Goal: Task Accomplishment & Management: Use online tool/utility

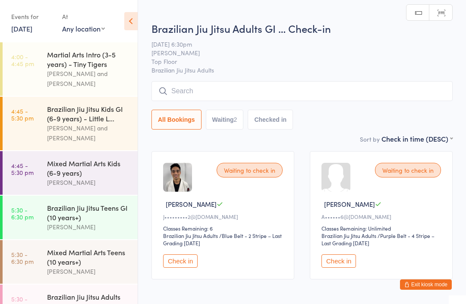
scroll to position [173, 0]
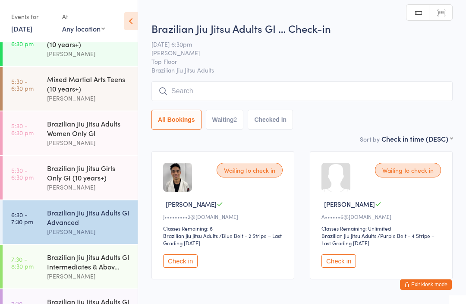
click at [287, 93] on input "search" at bounding box center [301, 91] width 301 height 20
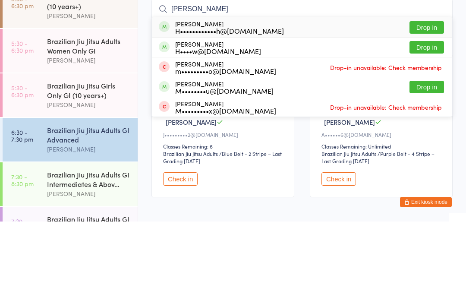
type input "[PERSON_NAME]"
click at [434, 123] on button "Drop in" at bounding box center [426, 129] width 35 height 13
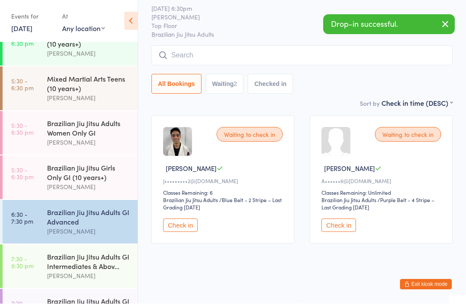
scroll to position [48, 0]
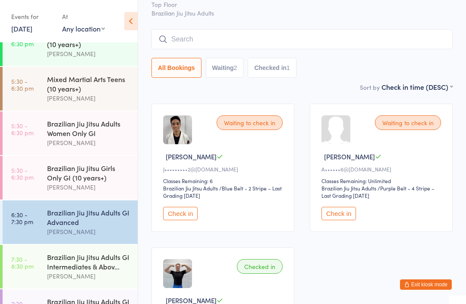
click at [97, 220] on div "Brazilian Jiu Jitsu Adults GI Advanced" at bounding box center [88, 217] width 83 height 19
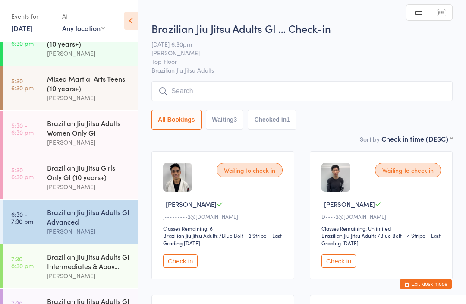
scroll to position [0, 0]
click at [221, 94] on input "search" at bounding box center [301, 91] width 301 height 20
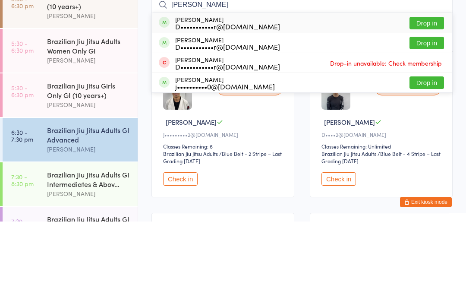
type input "[PERSON_NAME]"
click at [440, 119] on button "Drop in" at bounding box center [426, 125] width 35 height 13
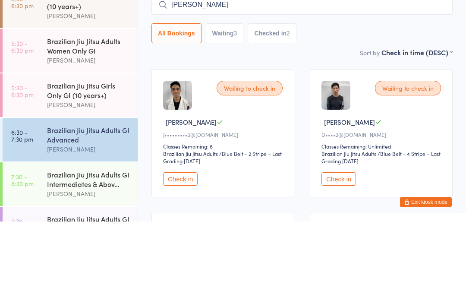
type input "[PERSON_NAME]"
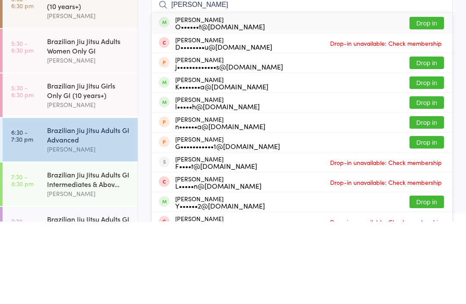
click at [435, 99] on button "Drop in" at bounding box center [426, 105] width 35 height 13
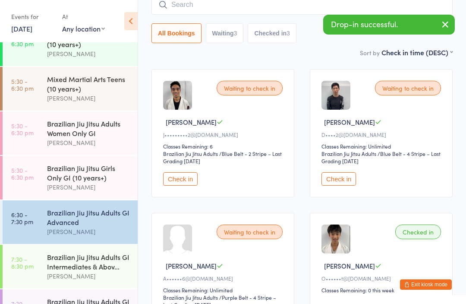
click at [280, 8] on input "search" at bounding box center [301, 5] width 301 height 20
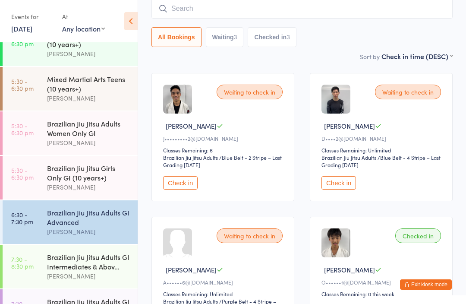
scroll to position [78, 0]
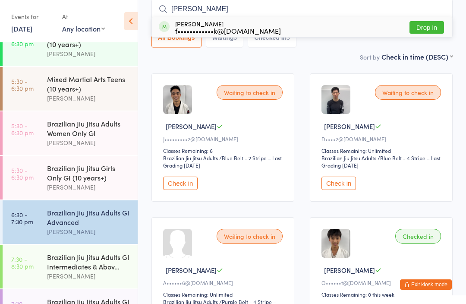
type input "[PERSON_NAME]"
click at [435, 25] on button "Drop in" at bounding box center [426, 27] width 35 height 13
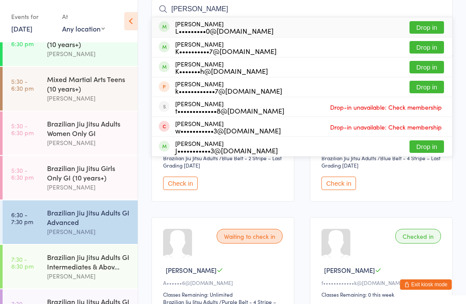
type input "[PERSON_NAME]"
click at [426, 65] on button "Drop in" at bounding box center [426, 67] width 35 height 13
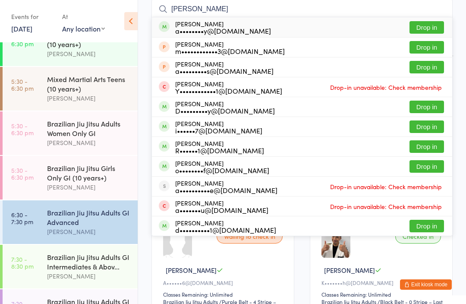
type input "[PERSON_NAME]"
click at [423, 28] on button "Drop in" at bounding box center [426, 27] width 35 height 13
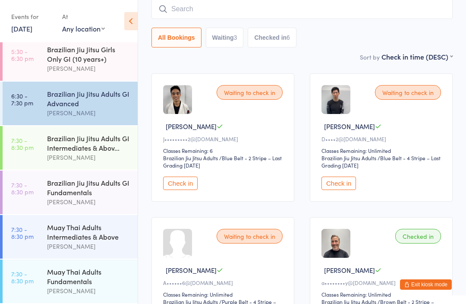
scroll to position [302, 0]
click at [89, 101] on div "Brazilian Jiu Jitsu Adults GI Advanced" at bounding box center [88, 98] width 83 height 19
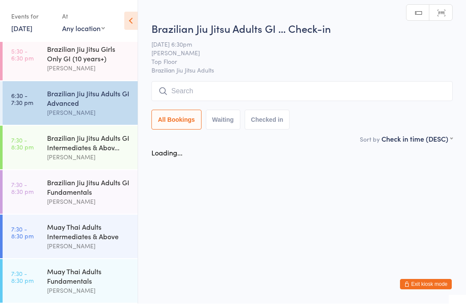
scroll to position [0, 0]
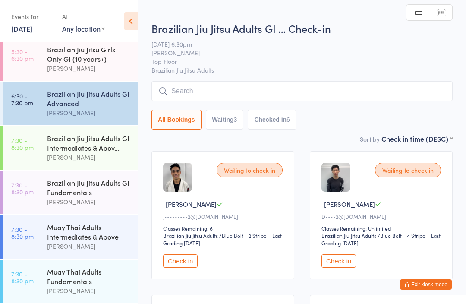
click at [219, 89] on input "search" at bounding box center [301, 91] width 301 height 20
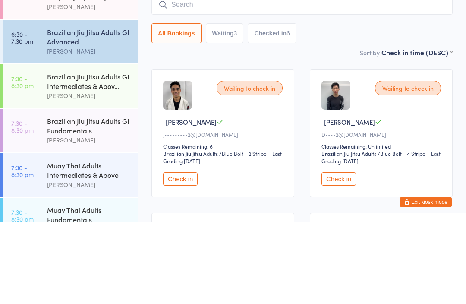
scroll to position [274, 0]
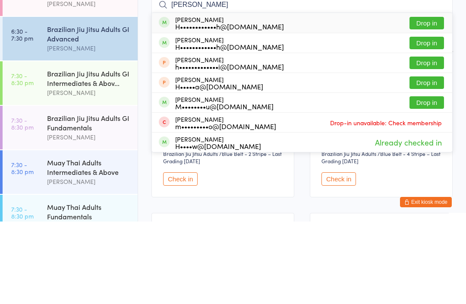
type input "[PERSON_NAME]"
click at [432, 99] on button "Drop in" at bounding box center [426, 105] width 35 height 13
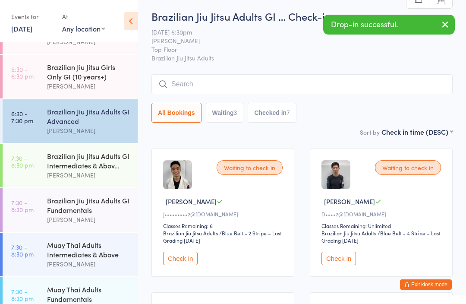
scroll to position [0, 0]
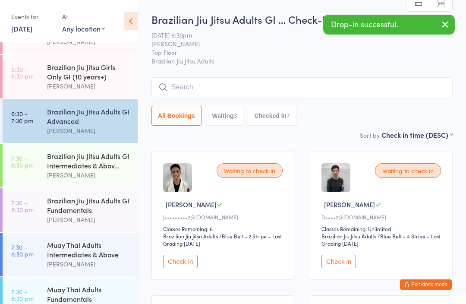
click at [116, 170] on div "Brazilian Jiu Jitsu Adults GI Intermediates & Abov..." at bounding box center [88, 160] width 83 height 19
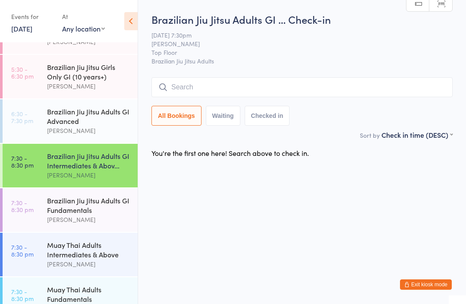
click at [239, 86] on input "search" at bounding box center [301, 87] width 301 height 20
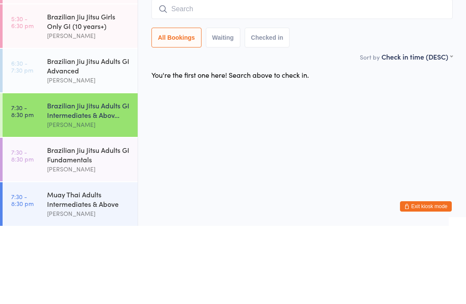
scroll to position [245, 0]
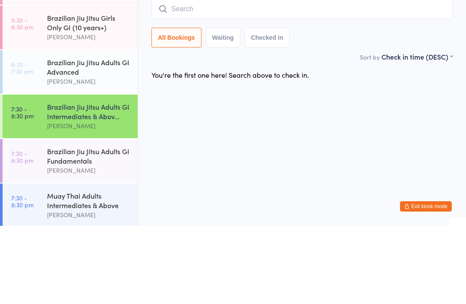
click at [393, 94] on html "You have now entered Kiosk Mode. Members will be able to check themselves in us…" at bounding box center [233, 152] width 466 height 304
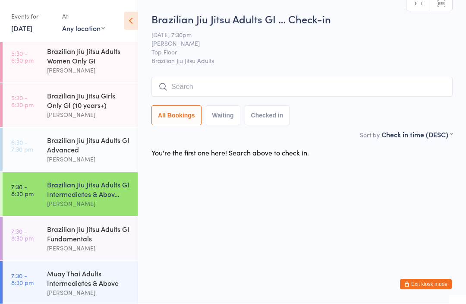
click at [118, 154] on div "Brazilian Jiu Jitsu Adults GI Advanced" at bounding box center [88, 144] width 83 height 19
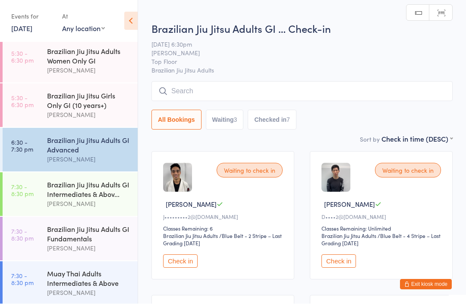
scroll to position [0, 0]
click at [193, 101] on input "search" at bounding box center [301, 91] width 301 height 20
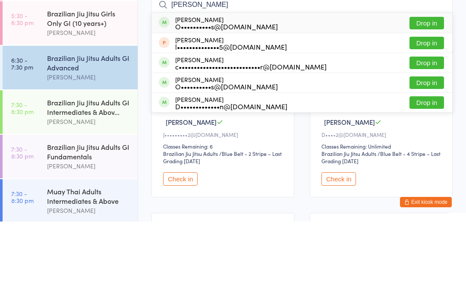
type input "[PERSON_NAME]"
click at [290, 155] on div "[PERSON_NAME] O••••••••••s@[DOMAIN_NAME] Drop in" at bounding box center [302, 164] width 300 height 19
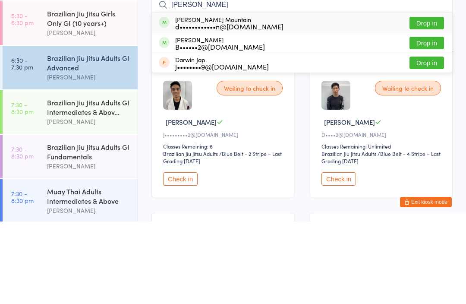
type input "[PERSON_NAME]"
click at [207, 105] on div "d••••••••••••n@[DOMAIN_NAME]" at bounding box center [229, 108] width 108 height 7
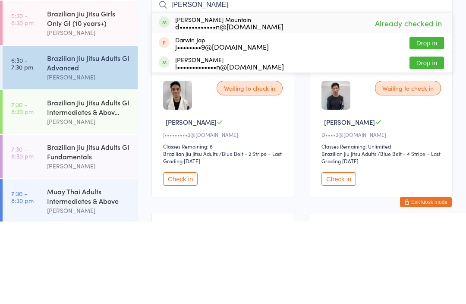
type input "[PERSON_NAME]"
click at [219, 105] on div "d••••••••••••n@[DOMAIN_NAME]" at bounding box center [229, 108] width 108 height 7
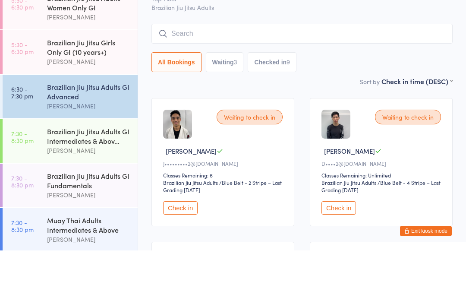
click at [323, 77] on input "search" at bounding box center [301, 87] width 301 height 20
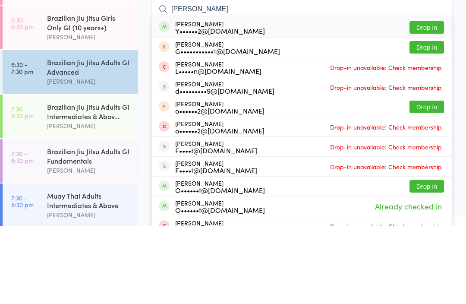
type input "[PERSON_NAME]"
click at [437, 99] on button "Drop in" at bounding box center [426, 105] width 35 height 13
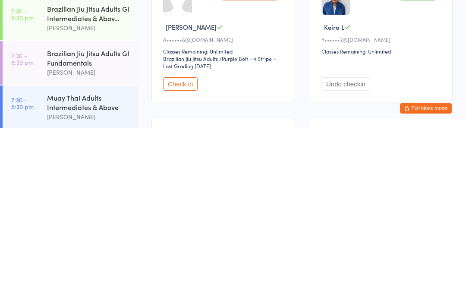
click at [179, 253] on button "Check in" at bounding box center [180, 259] width 35 height 13
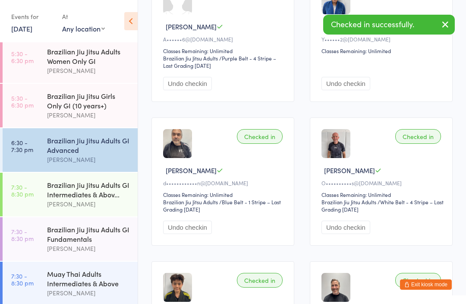
click at [111, 288] on div "Muay Thai Adults Intermediates & Above" at bounding box center [88, 278] width 83 height 19
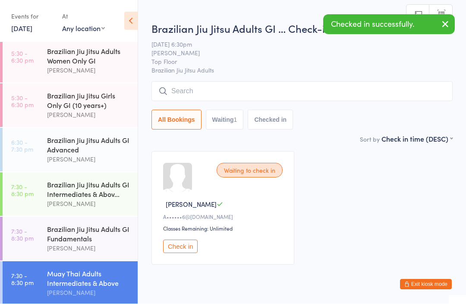
scroll to position [0, 0]
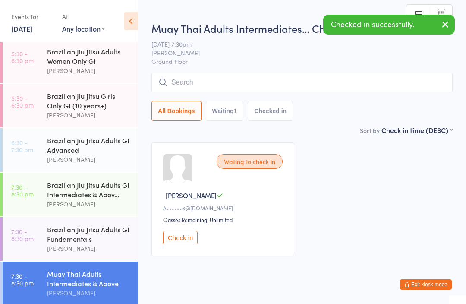
click at [188, 244] on button "Check in" at bounding box center [180, 237] width 35 height 13
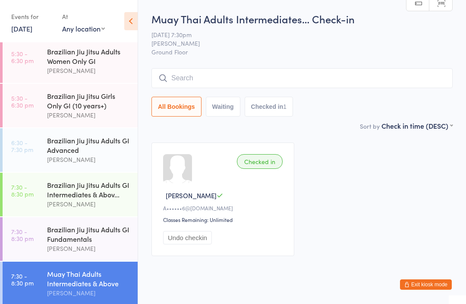
scroll to position [0, 0]
click at [252, 77] on input "search" at bounding box center [301, 79] width 301 height 20
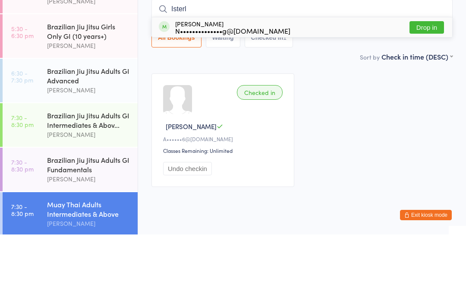
type input "Isterl"
click at [423, 91] on button "Drop in" at bounding box center [426, 97] width 35 height 13
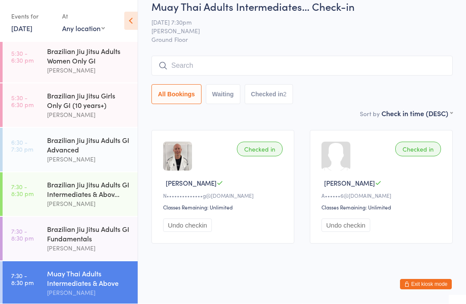
click at [83, 151] on div "Brazilian Jiu Jitsu Adults GI Advanced" at bounding box center [88, 144] width 83 height 19
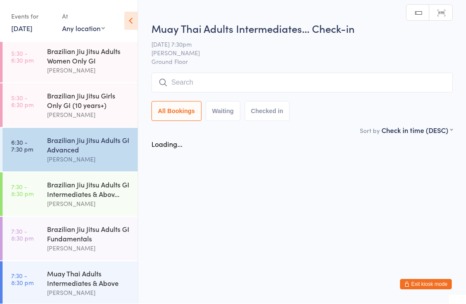
scroll to position [0, 0]
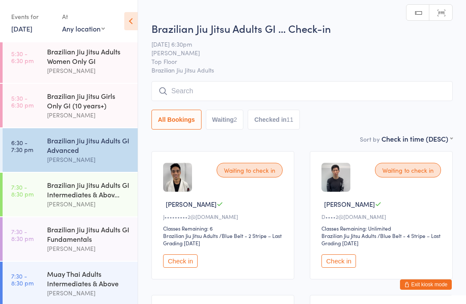
click at [206, 91] on input "search" at bounding box center [301, 91] width 301 height 20
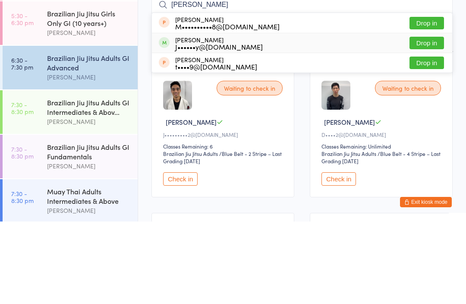
type input "[PERSON_NAME]"
click at [419, 119] on button "Drop in" at bounding box center [426, 125] width 35 height 13
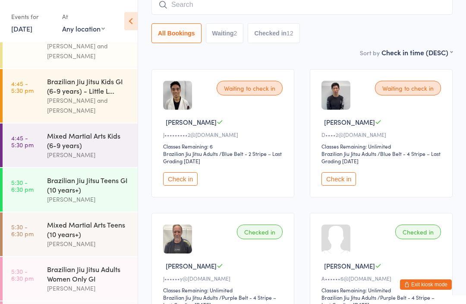
scroll to position [28, 0]
click at [73, 142] on div "Mixed Martial Arts Kids (6-9 years)" at bounding box center [88, 140] width 83 height 19
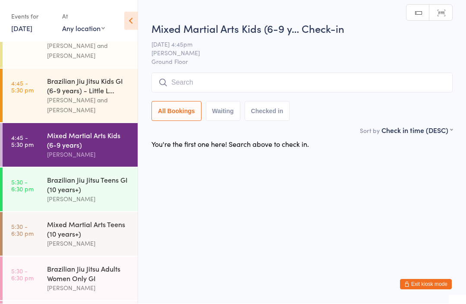
click at [332, 82] on input "search" at bounding box center [301, 83] width 301 height 20
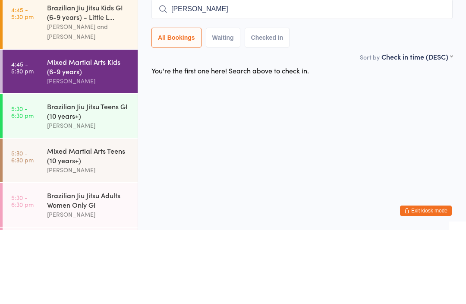
type input "[PERSON_NAME]"
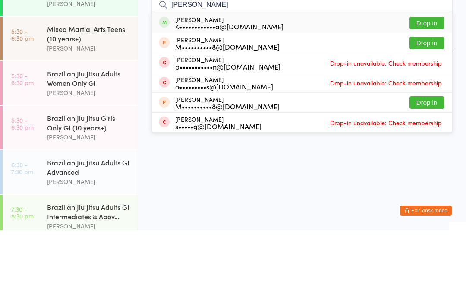
scroll to position [157, 0]
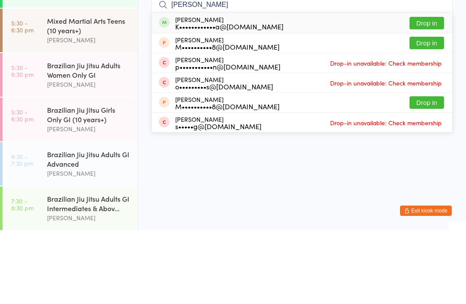
click at [69, 90] on div "Mixed Martial Arts Teens (10 years+)" at bounding box center [88, 99] width 83 height 19
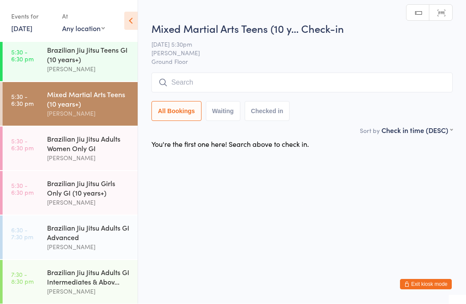
click at [289, 77] on input "search" at bounding box center [301, 83] width 301 height 20
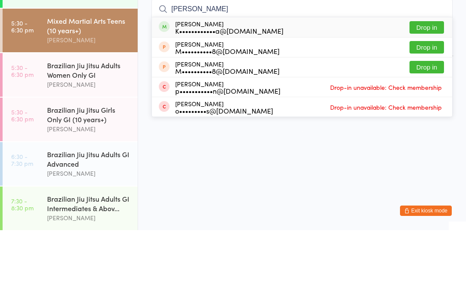
type input "[PERSON_NAME]"
click at [233, 101] on div "K••••••••••••a@[DOMAIN_NAME]" at bounding box center [229, 104] width 108 height 7
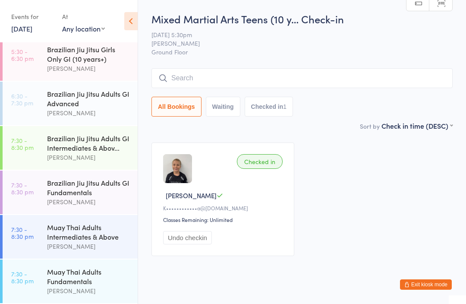
scroll to position [302, 0]
click at [65, 89] on div "Brazilian Jiu Jitsu Adults GI Advanced" at bounding box center [88, 98] width 83 height 19
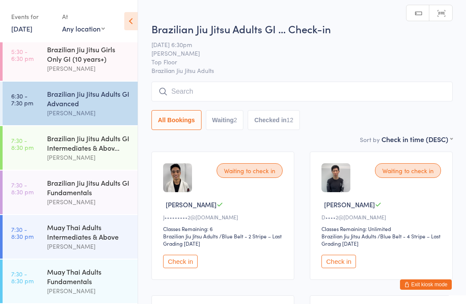
click at [191, 86] on input "search" at bounding box center [301, 92] width 301 height 20
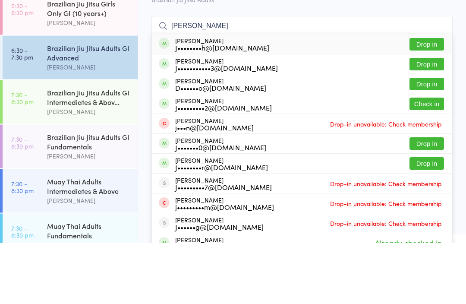
scroll to position [274, 0]
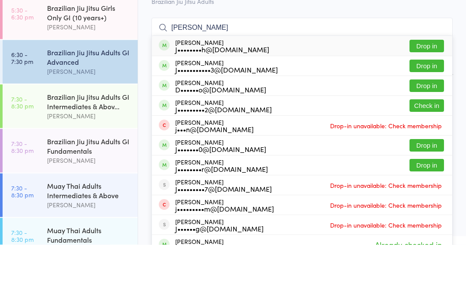
type input "[PERSON_NAME]"
click at [195, 98] on div "[PERSON_NAME] J••••••••h@[DOMAIN_NAME]" at bounding box center [222, 105] width 94 height 14
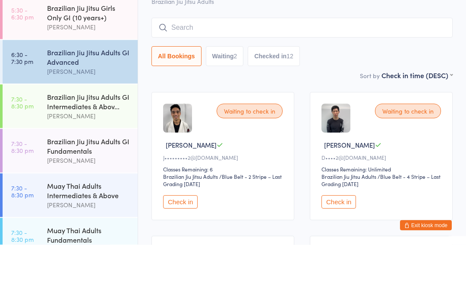
scroll to position [60, 0]
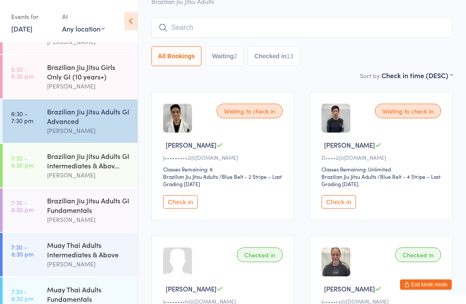
click at [287, 29] on input "search" at bounding box center [301, 28] width 301 height 20
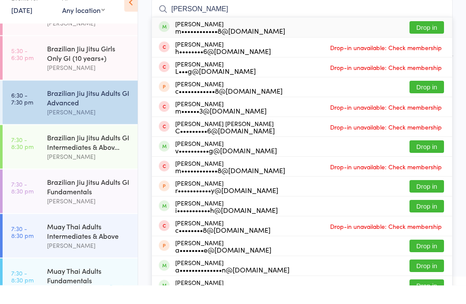
type input "[PERSON_NAME]"
click at [426, 40] on button "Drop in" at bounding box center [426, 46] width 35 height 13
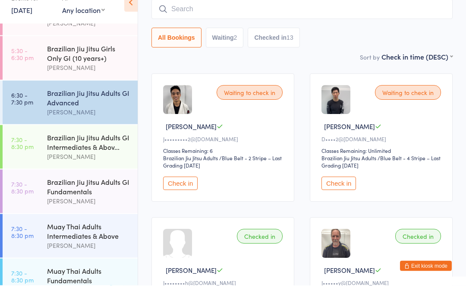
scroll to position [78, 0]
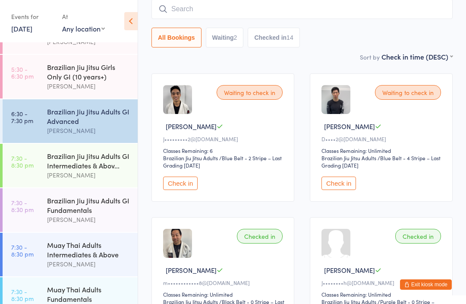
click at [81, 269] on div "[PERSON_NAME]" at bounding box center [88, 264] width 83 height 10
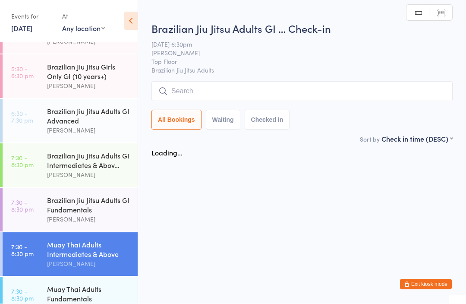
scroll to position [0, 0]
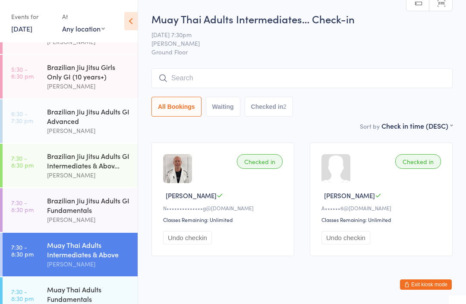
click at [304, 75] on input "search" at bounding box center [301, 78] width 301 height 20
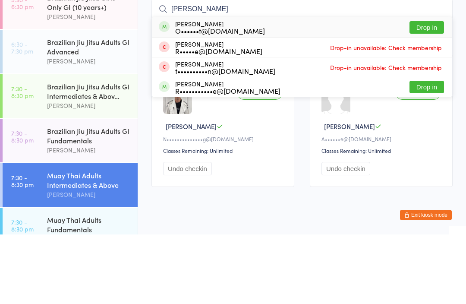
type input "[PERSON_NAME]"
click at [426, 91] on button "Drop in" at bounding box center [426, 97] width 35 height 13
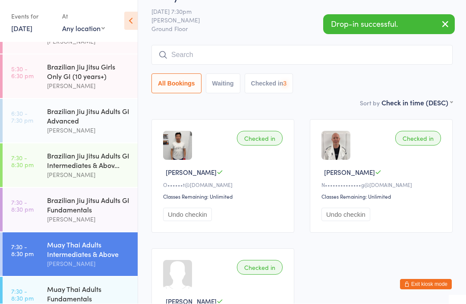
scroll to position [24, 0]
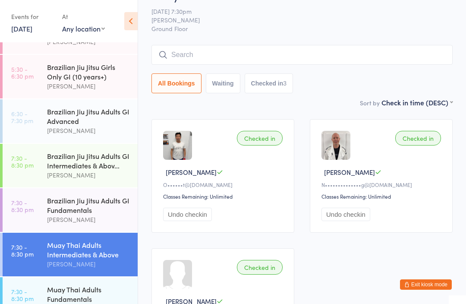
click at [183, 62] on input "search" at bounding box center [301, 55] width 301 height 20
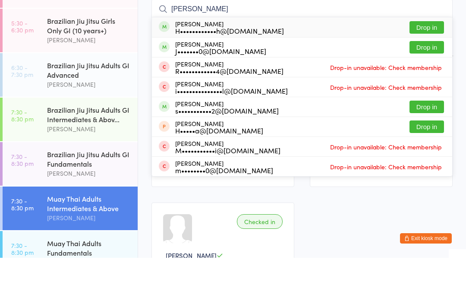
type input "[PERSON_NAME]"
click at [224, 73] on div "H••••••••••••h@[DOMAIN_NAME]" at bounding box center [229, 76] width 109 height 7
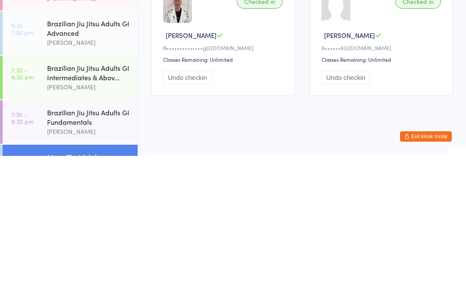
scroll to position [214, 0]
click at [91, 204] on div "Brazilian Jiu Jitsu Adults GI Intermediates & Abov... [PERSON_NAME]" at bounding box center [92, 226] width 91 height 44
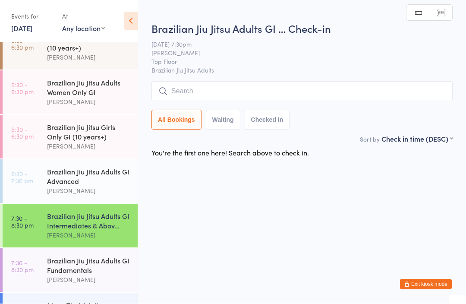
click at [214, 88] on input "search" at bounding box center [301, 92] width 301 height 20
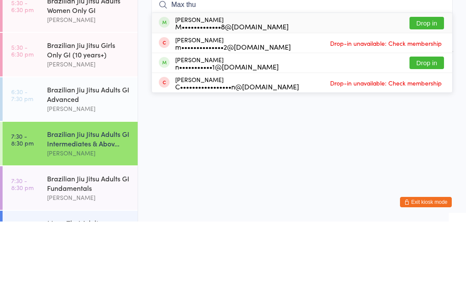
type input "Max thu"
click at [420, 99] on button "Drop in" at bounding box center [426, 105] width 35 height 13
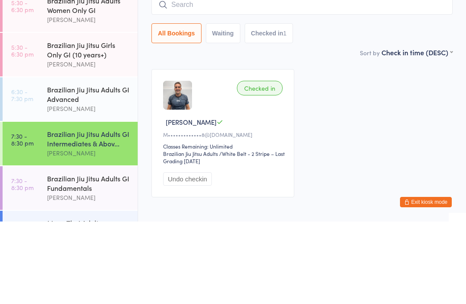
click at [367, 144] on div "Checked in Max T M•••••••••••••8@[DOMAIN_NAME] Classes Remaining: Unlimited Bra…" at bounding box center [302, 216] width 317 height 144
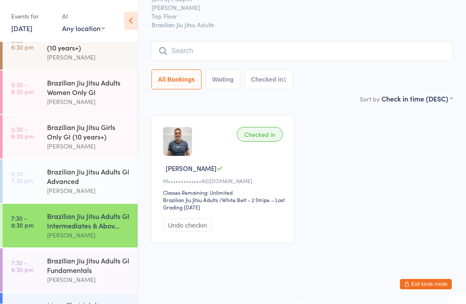
click at [101, 273] on div "Brazilian Jiu Jitsu Adults GI Fundamentals" at bounding box center [88, 265] width 83 height 19
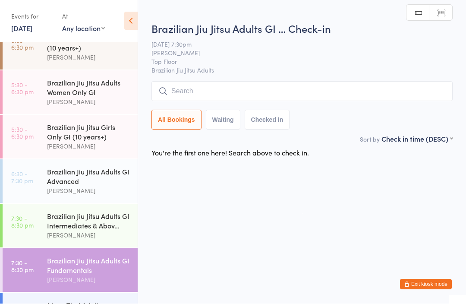
click at [355, 84] on input "search" at bounding box center [301, 92] width 301 height 20
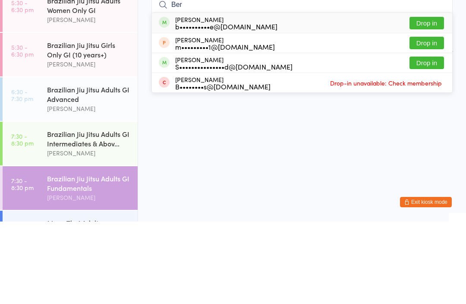
type input "Ber"
click at [424, 99] on button "Drop in" at bounding box center [426, 105] width 35 height 13
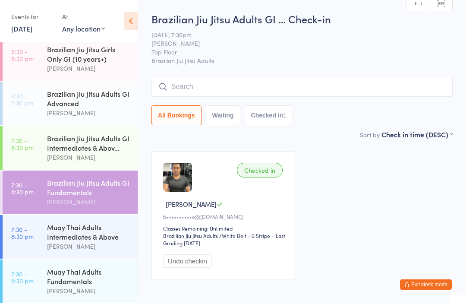
scroll to position [302, 0]
click at [91, 234] on div "Muay Thai Adults Intermediates & Above" at bounding box center [88, 231] width 83 height 19
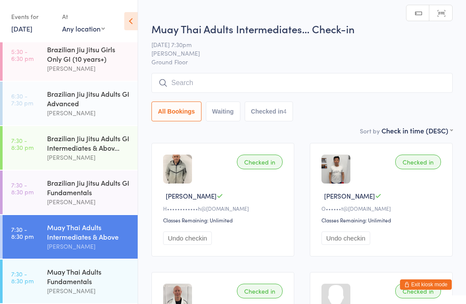
click at [296, 80] on input "search" at bounding box center [301, 83] width 301 height 20
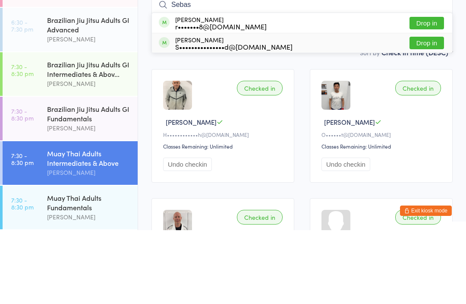
type input "Sebas"
click at [434, 110] on button "Drop in" at bounding box center [426, 116] width 35 height 13
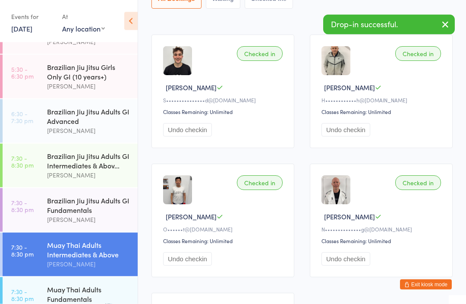
scroll to position [108, 0]
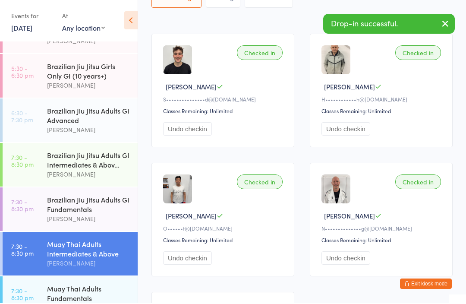
click at [82, 303] on div "[PERSON_NAME]" at bounding box center [88, 308] width 83 height 10
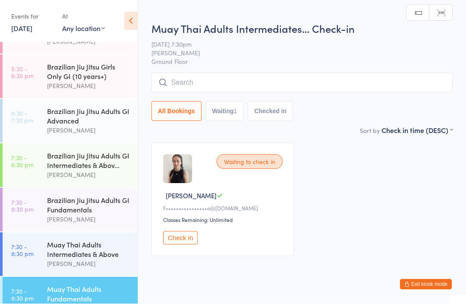
scroll to position [0, 0]
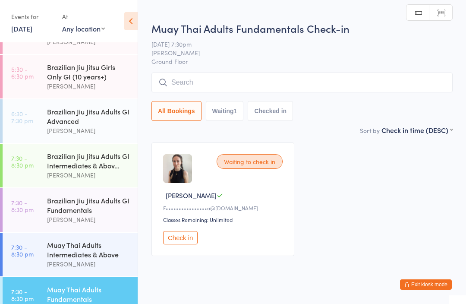
click at [289, 87] on input "search" at bounding box center [301, 82] width 301 height 20
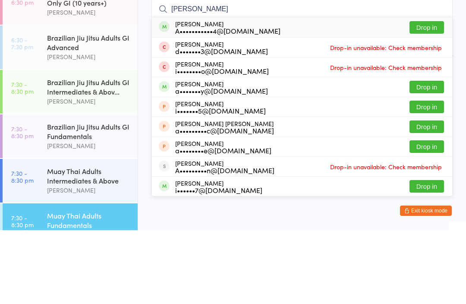
type input "[PERSON_NAME]"
click at [431, 95] on button "Drop in" at bounding box center [426, 101] width 35 height 13
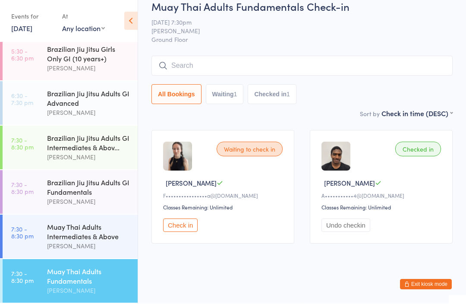
scroll to position [302, 0]
click at [98, 184] on div "Brazilian Jiu Jitsu Adults GI Fundamentals" at bounding box center [88, 187] width 83 height 19
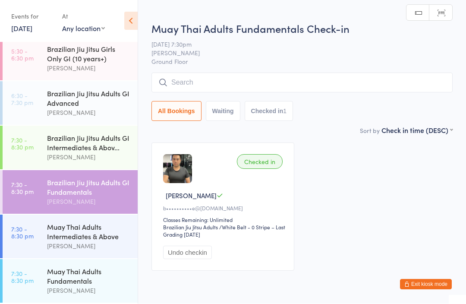
scroll to position [0, 0]
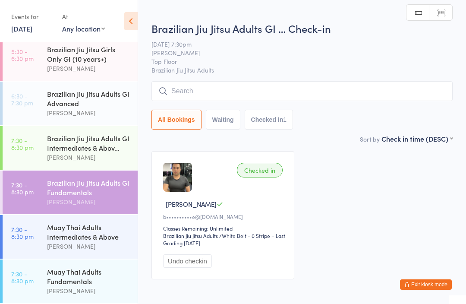
click at [103, 126] on div "Brazilian Jiu Jitsu Adults GI Intermediates & Abov... [PERSON_NAME]" at bounding box center [92, 148] width 91 height 44
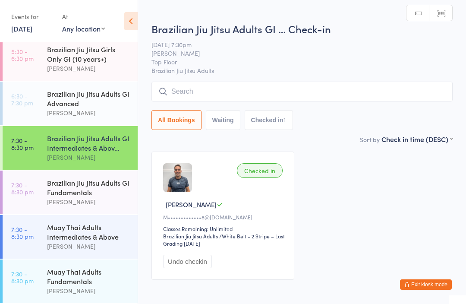
click at [284, 94] on input "search" at bounding box center [301, 92] width 301 height 20
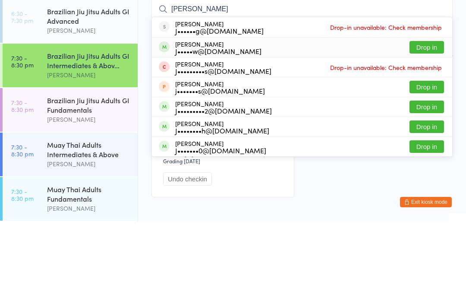
type input "[PERSON_NAME]"
click at [211, 130] on div "J•••••w@[DOMAIN_NAME]" at bounding box center [218, 133] width 86 height 7
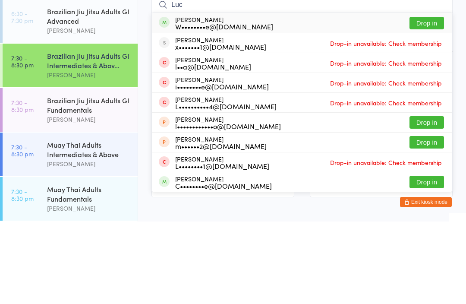
type input "Luc"
click at [418, 99] on button "Drop in" at bounding box center [426, 105] width 35 height 13
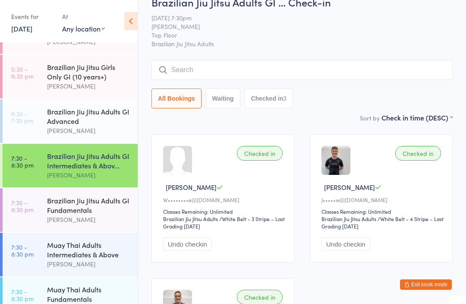
scroll to position [17, 0]
click at [207, 61] on input "search" at bounding box center [301, 70] width 301 height 20
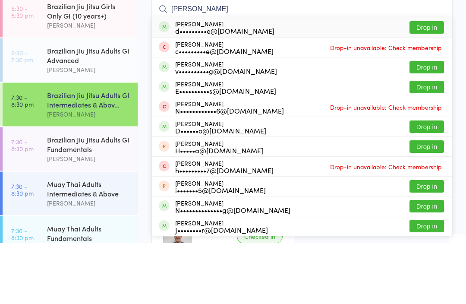
type input "[PERSON_NAME]"
click at [425, 142] on button "Drop in" at bounding box center [426, 148] width 35 height 13
